Goal: Use online tool/utility: Utilize a website feature to perform a specific function

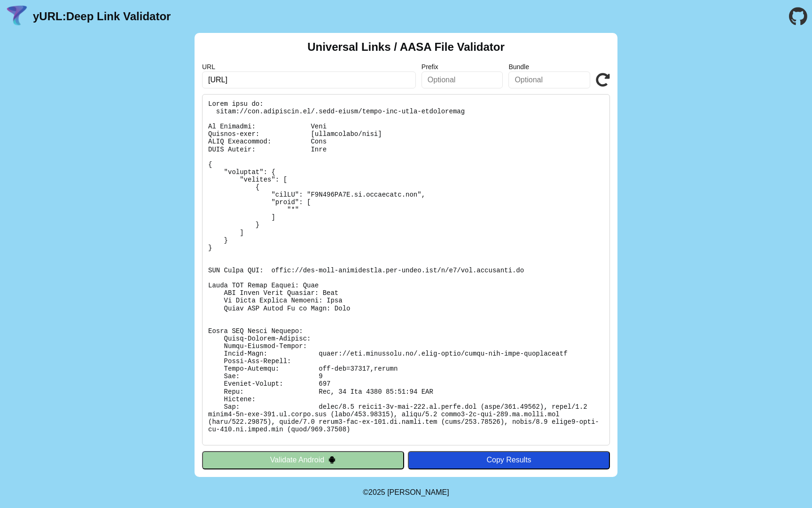
click at [331, 81] on input "dev.flavorish.ai" at bounding box center [309, 79] width 214 height 17
type input "[URL][DOMAIN_NAME]"
click button "Validate" at bounding box center [0, 0] width 0 height 0
click at [378, 80] on input "[URL][DOMAIN_NAME]" at bounding box center [309, 79] width 214 height 17
click button "Validate" at bounding box center [0, 0] width 0 height 0
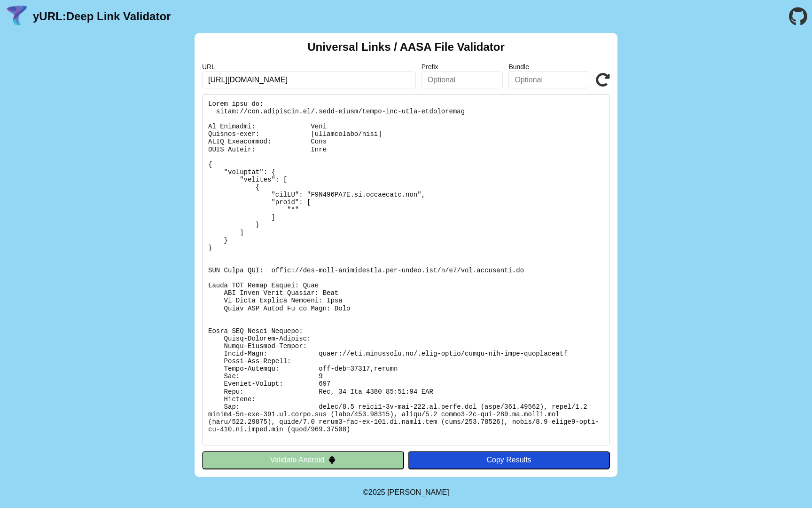
click button "Validate" at bounding box center [0, 0] width 0 height 0
click at [310, 81] on input "[URL][DOMAIN_NAME]" at bounding box center [309, 79] width 214 height 17
click button "Validate" at bounding box center [0, 0] width 0 height 0
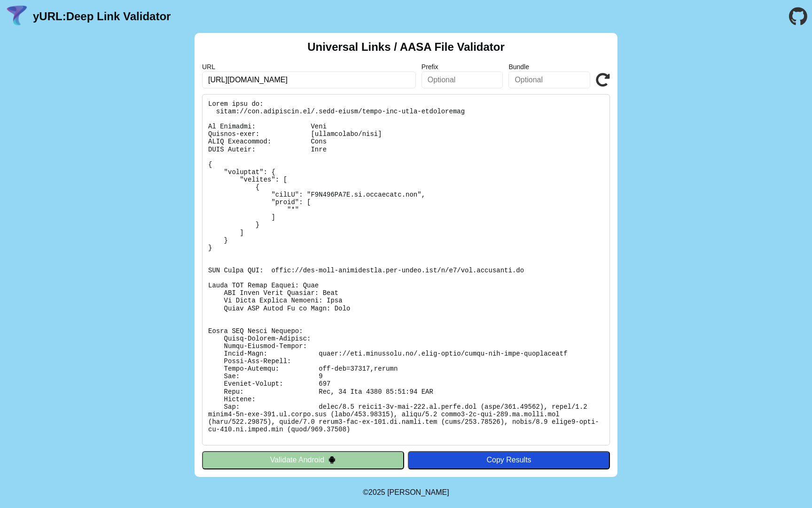
click button "Validate" at bounding box center [0, 0] width 0 height 0
click at [605, 78] on icon at bounding box center [603, 80] width 14 height 14
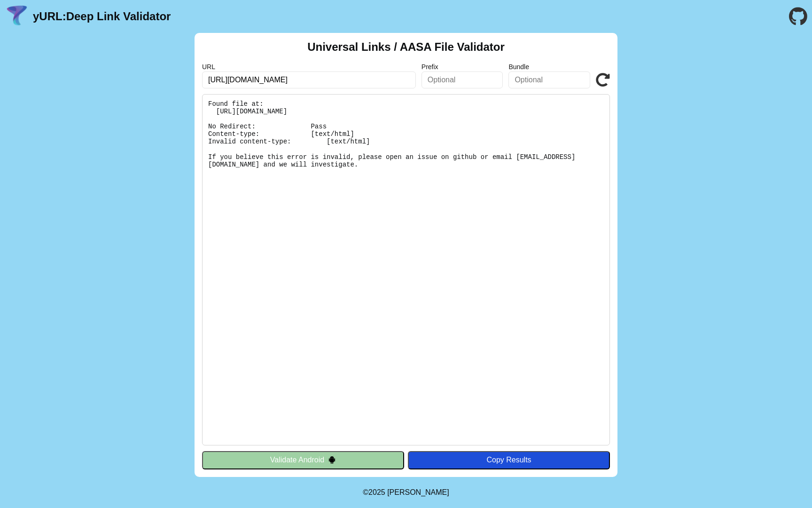
click at [380, 87] on input "[URL][DOMAIN_NAME]" at bounding box center [309, 79] width 214 height 17
click at [605, 78] on icon at bounding box center [603, 80] width 14 height 14
click at [613, 78] on div "Universal Links / AASA File Validator URL [URL][DOMAIN_NAME] Prefix Bundle Vali…" at bounding box center [406, 255] width 423 height 444
click at [605, 78] on icon at bounding box center [603, 80] width 14 height 14
click button "Validate" at bounding box center [0, 0] width 0 height 0
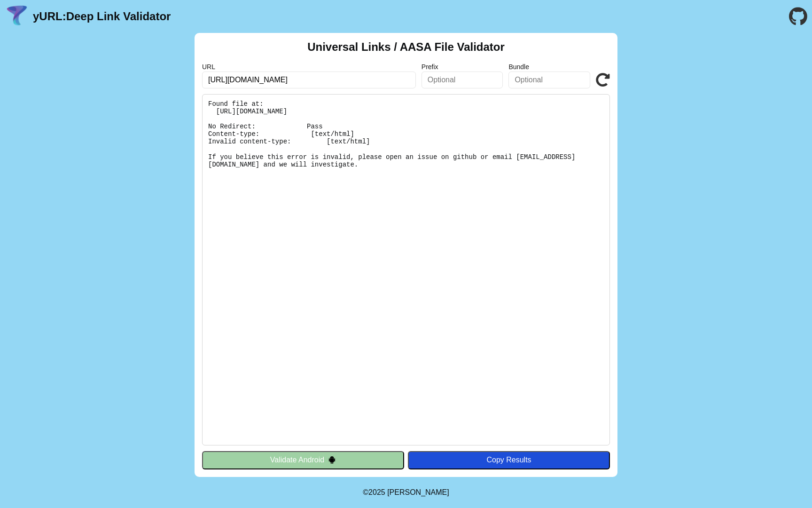
click button "Validate" at bounding box center [0, 0] width 0 height 0
click at [603, 75] on icon at bounding box center [603, 80] width 14 height 14
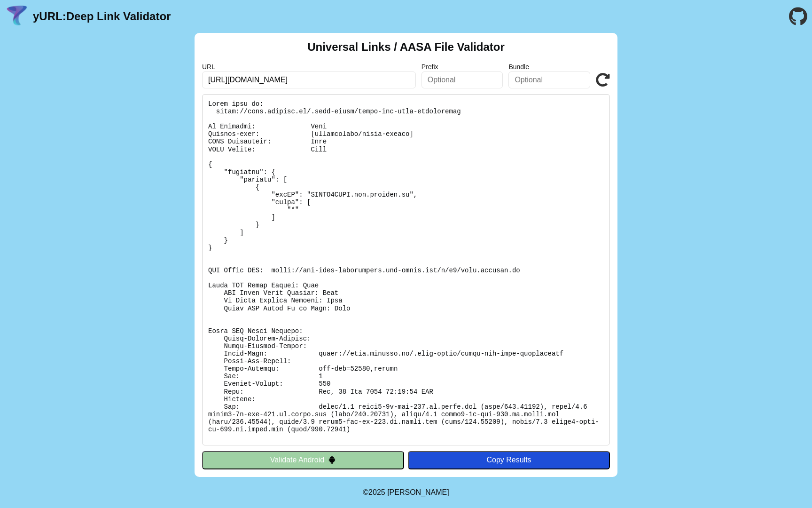
click at [368, 272] on pre at bounding box center [406, 269] width 408 height 351
click at [329, 191] on pre at bounding box center [406, 269] width 408 height 351
copy pre "HGXHM8NFRP"
click at [451, 83] on input "text" at bounding box center [463, 79] width 82 height 17
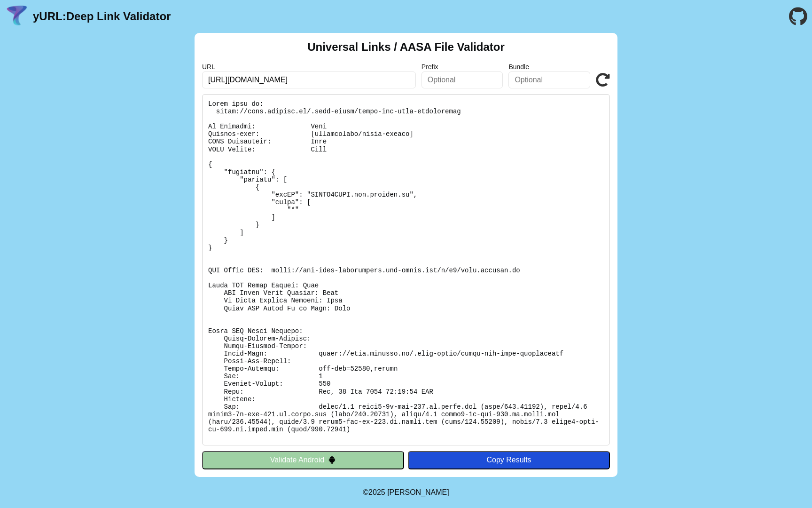
paste input "HGXHM8NFRP"
type input "HGXHM8NFRP"
drag, startPoint x: 354, startPoint y: 193, endPoint x: 409, endPoint y: 196, distance: 55.5
click at [410, 196] on pre at bounding box center [406, 269] width 408 height 351
copy pre "[DOMAIN_NAME]"
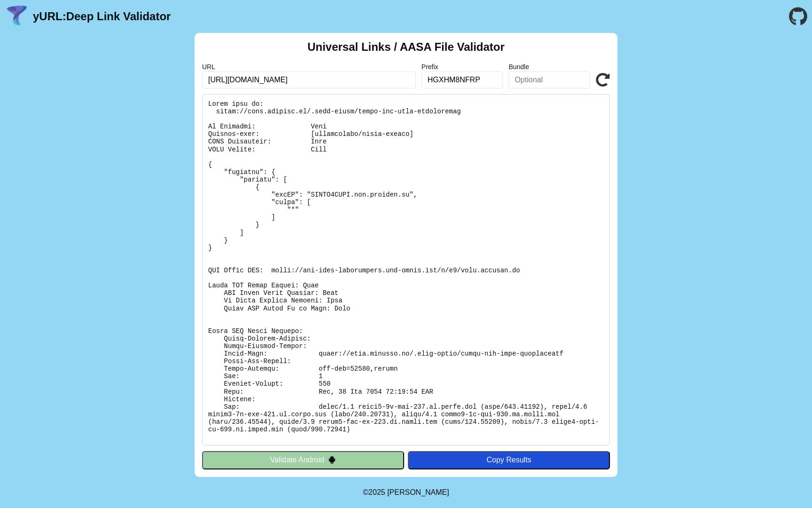
click at [558, 77] on input "text" at bounding box center [550, 79] width 82 height 17
paste input "[DOMAIN_NAME]"
type input "[DOMAIN_NAME]"
click button "Validate" at bounding box center [0, 0] width 0 height 0
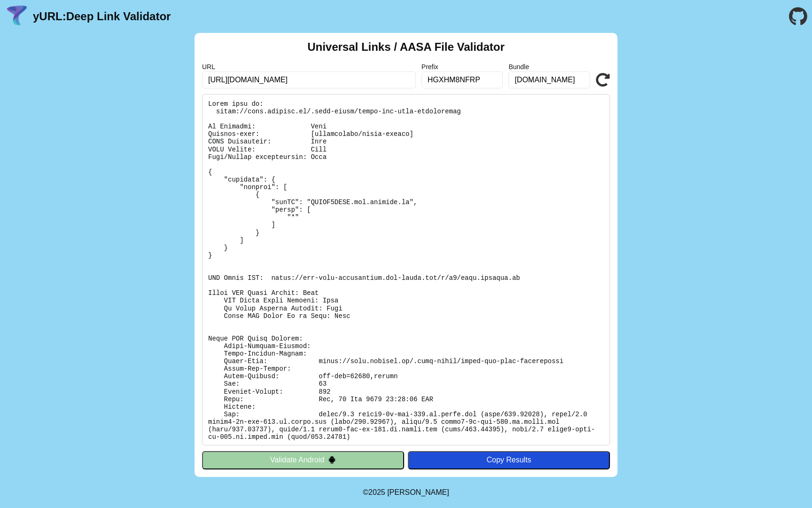
click at [600, 79] on icon at bounding box center [603, 80] width 14 height 14
